Goal: Task Accomplishment & Management: Complete application form

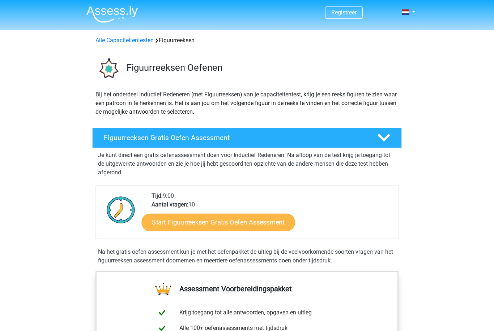
click at [211, 221] on link "Start Figuurreeksen Gratis Oefen Assessment" at bounding box center [218, 222] width 153 height 17
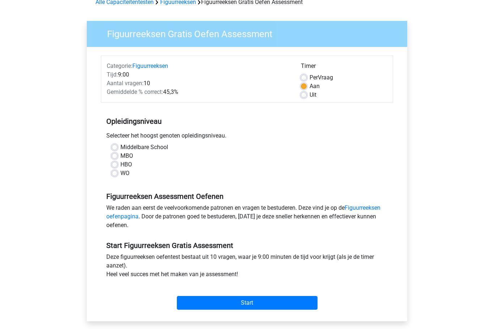
scroll to position [38, 0]
click at [120, 164] on label "HBO" at bounding box center [126, 165] width 12 height 9
click at [116, 164] on input "HBO" at bounding box center [115, 164] width 6 height 7
radio input "true"
click at [285, 304] on input "Start" at bounding box center [247, 304] width 141 height 14
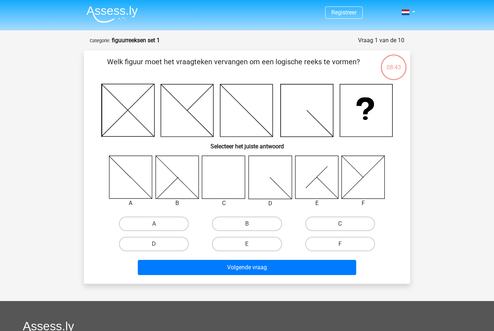
click at [353, 223] on label "C" at bounding box center [340, 224] width 70 height 14
click at [344, 224] on input "C" at bounding box center [342, 226] width 5 height 5
radio input "true"
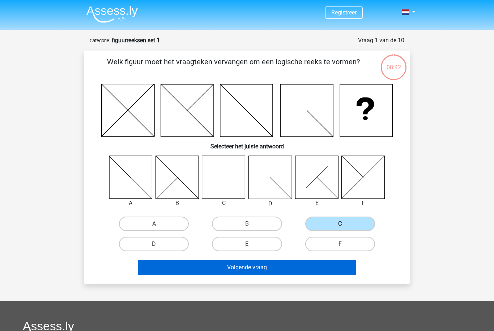
click at [292, 269] on button "Volgende vraag" at bounding box center [247, 267] width 219 height 15
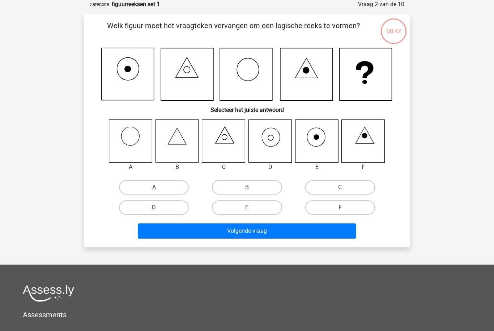
scroll to position [36, 0]
click at [278, 137] on icon at bounding box center [270, 141] width 43 height 43
click at [175, 206] on label "D" at bounding box center [154, 208] width 70 height 14
click at [159, 208] on input "D" at bounding box center [156, 210] width 5 height 5
radio input "true"
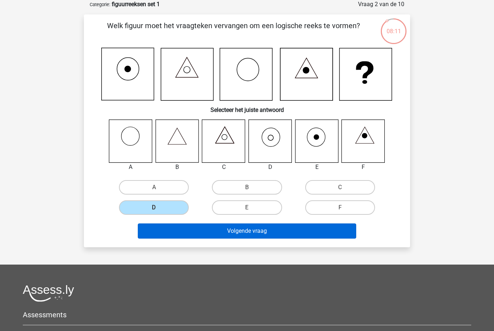
click at [237, 237] on button "Volgende vraag" at bounding box center [247, 231] width 219 height 15
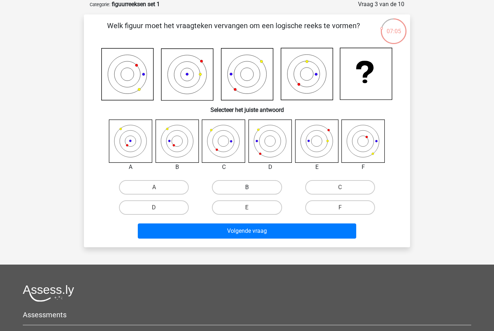
click at [229, 192] on label "B" at bounding box center [247, 187] width 70 height 14
click at [247, 192] on input "B" at bounding box center [249, 190] width 5 height 5
radio input "true"
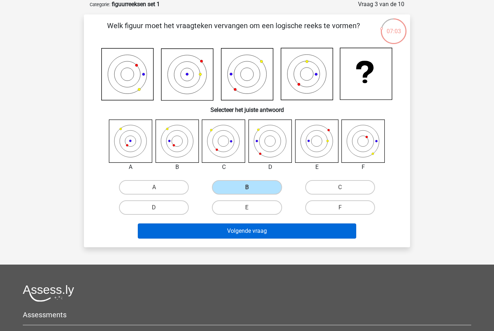
click at [251, 230] on button "Volgende vraag" at bounding box center [247, 231] width 219 height 15
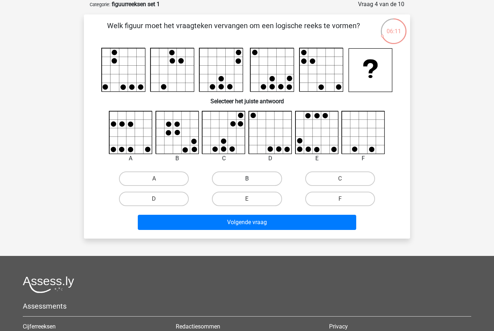
click at [258, 177] on label "B" at bounding box center [247, 179] width 70 height 14
click at [252, 179] on input "B" at bounding box center [249, 181] width 5 height 5
radio input "true"
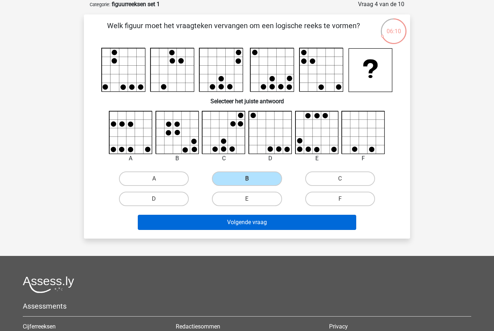
click at [259, 222] on button "Volgende vraag" at bounding box center [247, 222] width 219 height 15
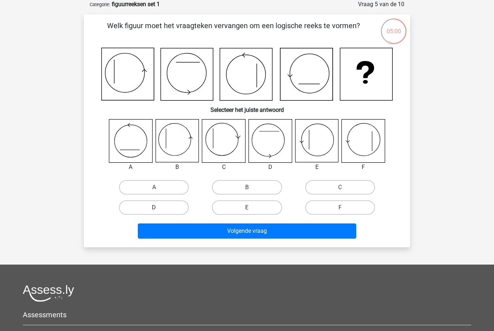
click at [176, 206] on label "D" at bounding box center [154, 208] width 70 height 14
click at [159, 208] on input "D" at bounding box center [156, 210] width 5 height 5
radio input "true"
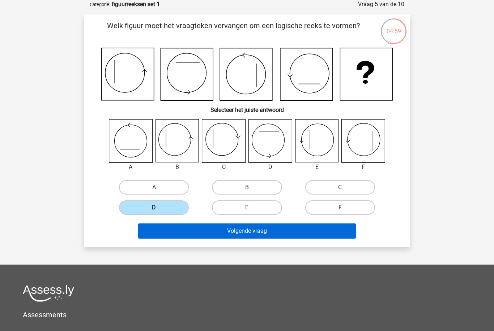
click at [226, 233] on button "Volgende vraag" at bounding box center [247, 231] width 219 height 15
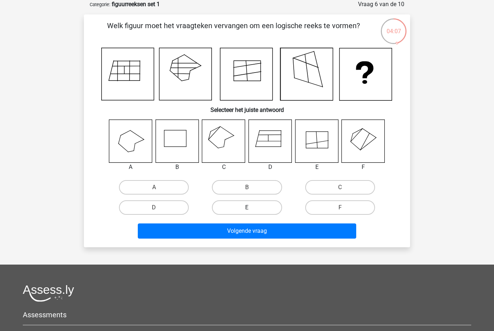
click at [271, 203] on label "E" at bounding box center [247, 208] width 70 height 14
click at [252, 208] on input "E" at bounding box center [249, 210] width 5 height 5
radio input "true"
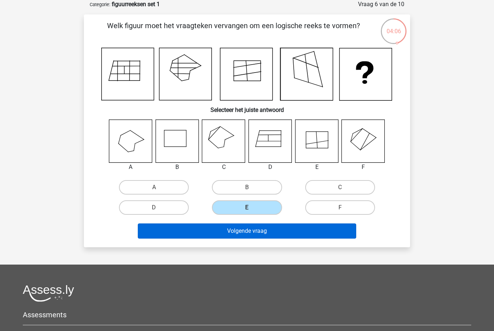
click at [269, 233] on button "Volgende vraag" at bounding box center [247, 231] width 219 height 15
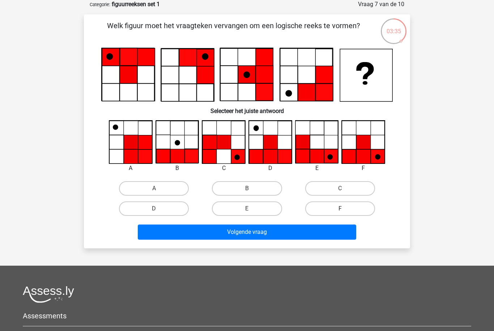
click at [332, 209] on label "F" at bounding box center [340, 209] width 70 height 14
click at [340, 209] on input "F" at bounding box center [342, 211] width 5 height 5
radio input "true"
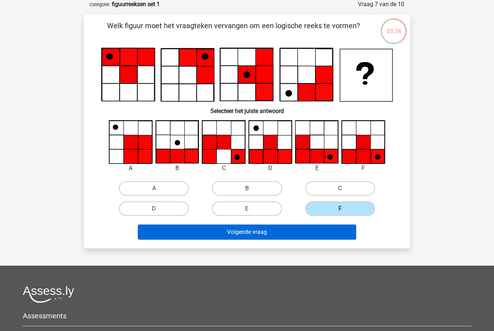
click at [318, 234] on button "Volgende vraag" at bounding box center [247, 232] width 219 height 15
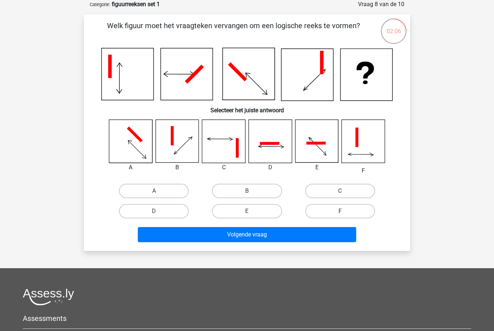
click at [330, 214] on label "F" at bounding box center [340, 211] width 70 height 14
click at [340, 214] on input "F" at bounding box center [342, 213] width 5 height 5
radio input "true"
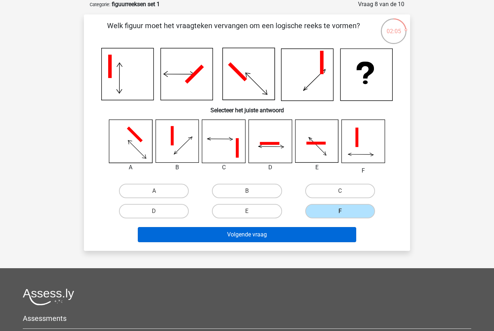
click at [318, 238] on button "Volgende vraag" at bounding box center [247, 234] width 219 height 15
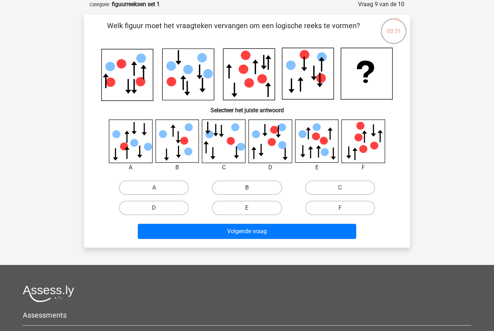
click at [253, 194] on label "B" at bounding box center [247, 188] width 70 height 14
click at [252, 193] on input "B" at bounding box center [249, 190] width 5 height 5
radio input "true"
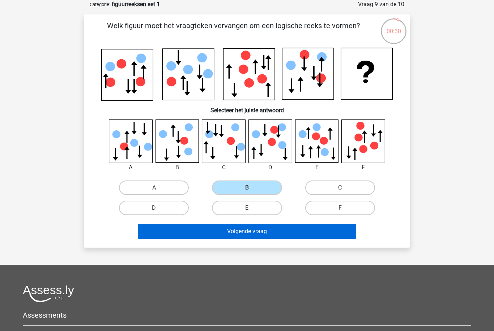
click at [259, 233] on button "Volgende vraag" at bounding box center [247, 231] width 219 height 15
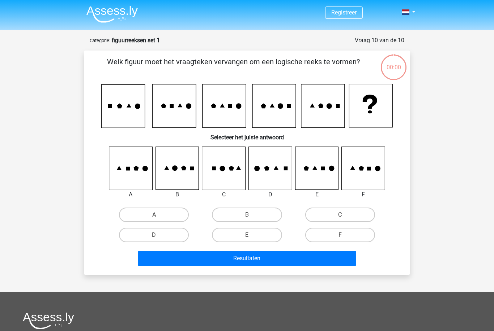
scroll to position [36, 0]
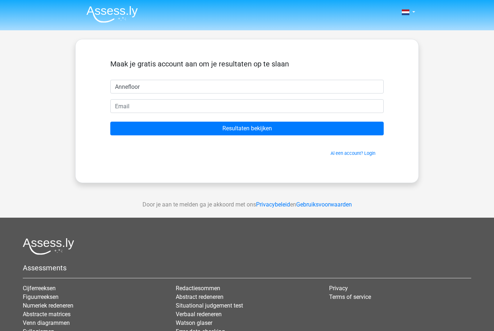
type input "Annefloor"
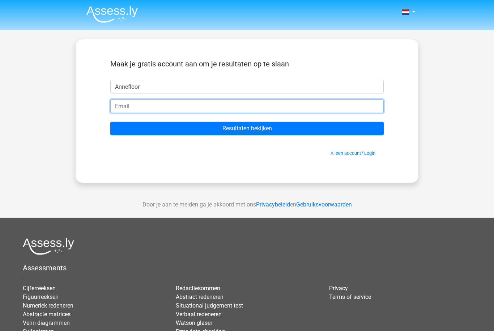
click at [173, 106] on input "email" at bounding box center [246, 106] width 273 height 14
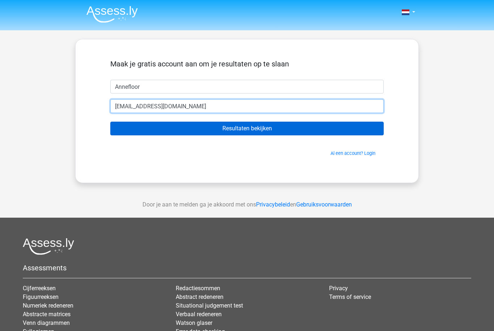
type input "[EMAIL_ADDRESS][DOMAIN_NAME]"
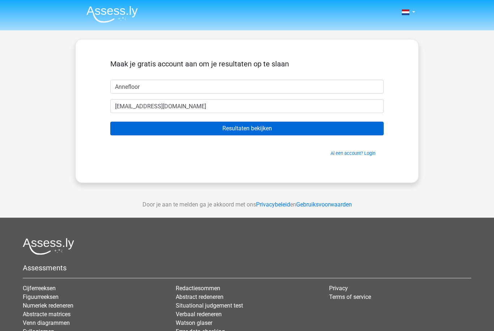
click at [218, 132] on input "Resultaten bekijken" at bounding box center [246, 129] width 273 height 14
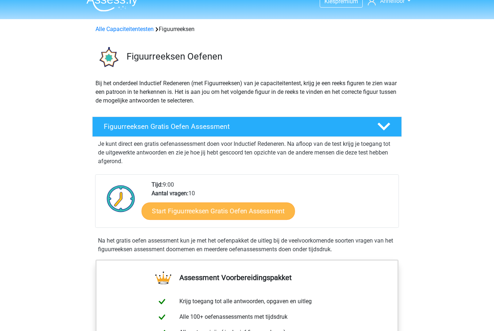
scroll to position [11, 0]
click at [212, 211] on link "Start Figuurreeksen Gratis Oefen Assessment" at bounding box center [218, 210] width 153 height 17
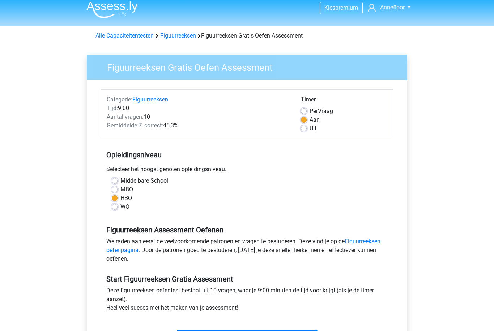
scroll to position [6, 0]
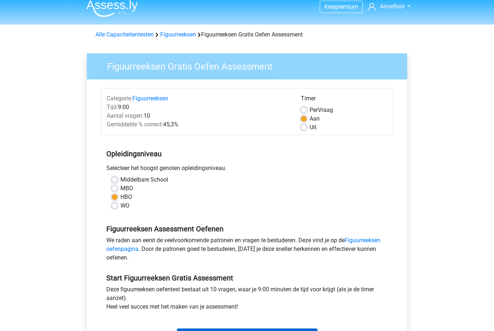
click at [252, 331] on input "Start" at bounding box center [247, 336] width 141 height 14
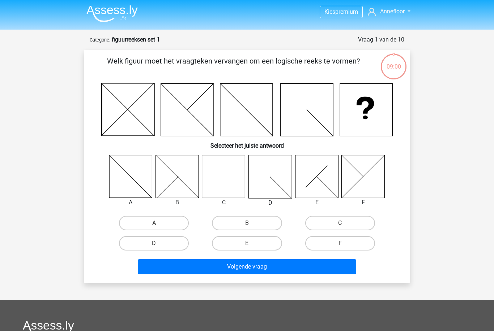
scroll to position [0, 0]
